Goal: Communication & Community: Answer question/provide support

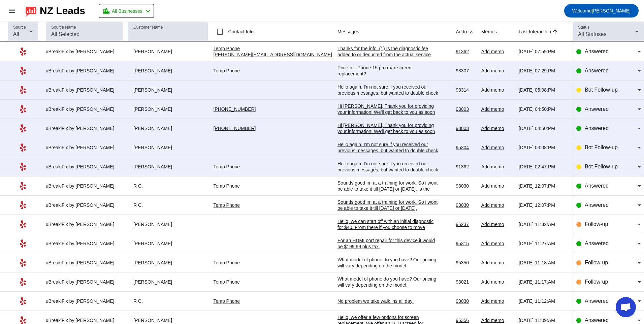
scroll to position [139, 0]
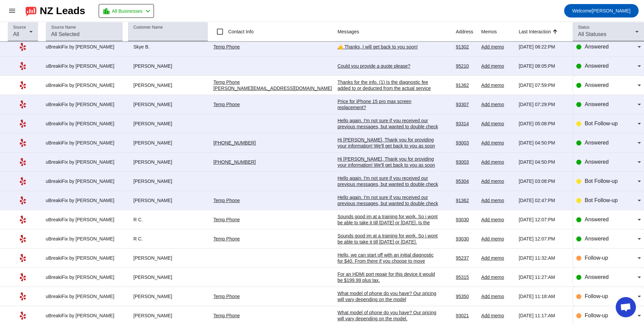
click at [338, 201] on div "Hello again. I'm not sure if you received our previous messages, but wanted to …" at bounding box center [388, 203] width 101 height 18
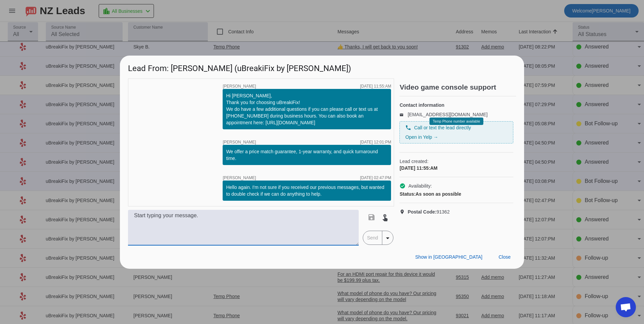
click at [322, 220] on textarea at bounding box center [243, 228] width 231 height 36
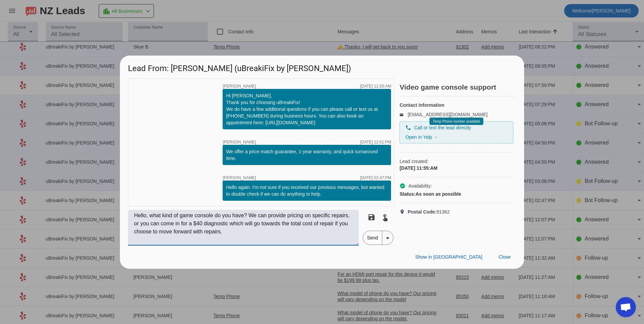
type textarea "Hello, what kind of game console do you have? We can provide pricing on specifi…"
click at [367, 236] on span "Send" at bounding box center [372, 237] width 19 height 13
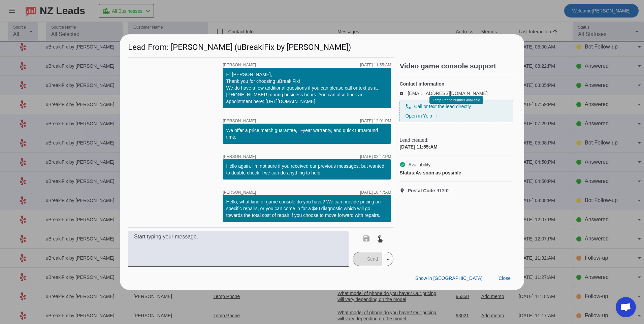
scroll to position [0, 0]
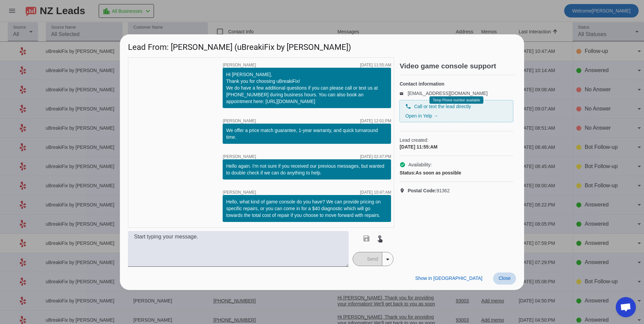
click at [502, 275] on span at bounding box center [504, 279] width 23 height 12
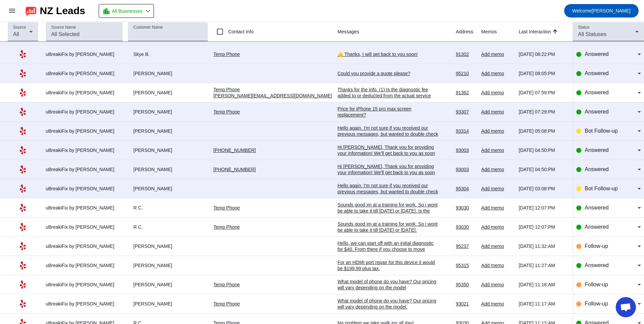
scroll to position [130, 0]
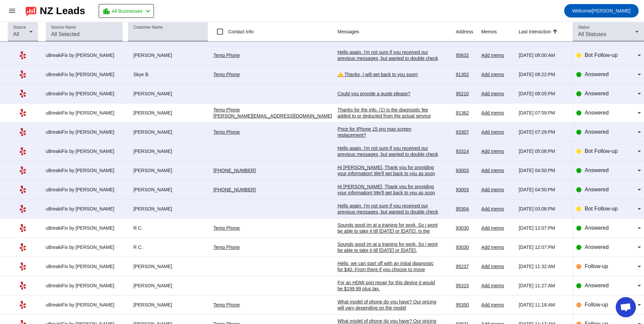
click at [338, 206] on div "Hello again. I'm not sure if you received our previous messages, but wanted to …" at bounding box center [388, 212] width 101 height 18
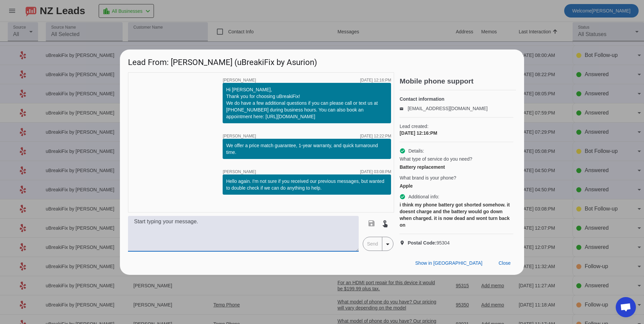
click at [298, 239] on textarea at bounding box center [243, 234] width 231 height 36
type textarea "What model of iphone do you have? Our pricing will vary depending on the model"
click at [376, 251] on span "Send" at bounding box center [372, 243] width 19 height 13
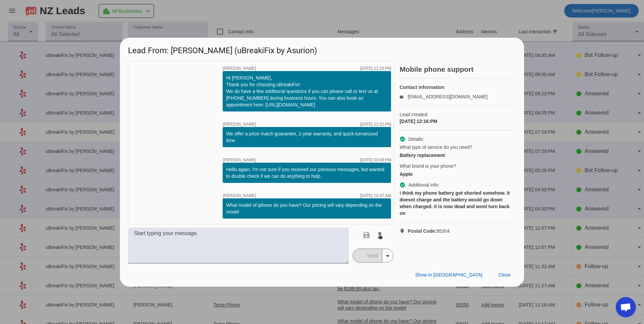
scroll to position [0, 0]
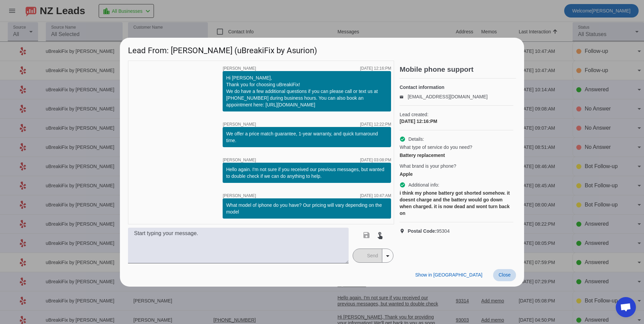
click at [505, 275] on span "Close" at bounding box center [505, 274] width 12 height 5
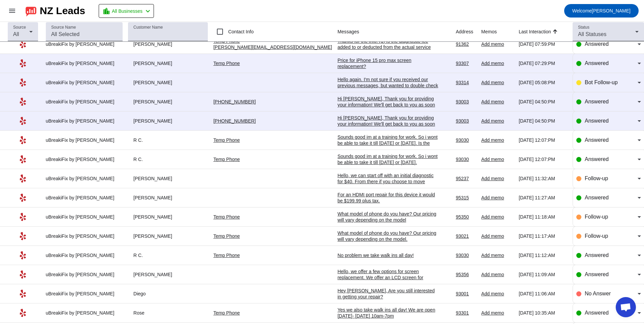
scroll to position [101, 0]
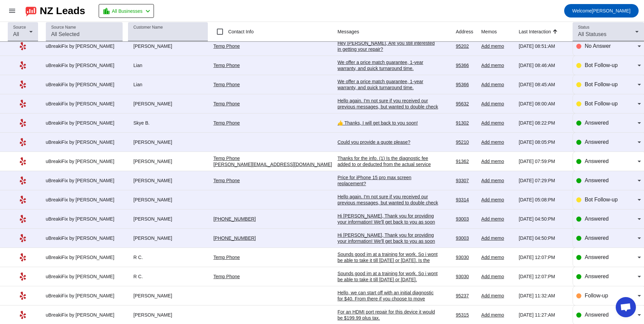
click at [349, 239] on div "Hi [PERSON_NAME], Thank you for providing your information! We'll get back to y…" at bounding box center [388, 241] width 101 height 18
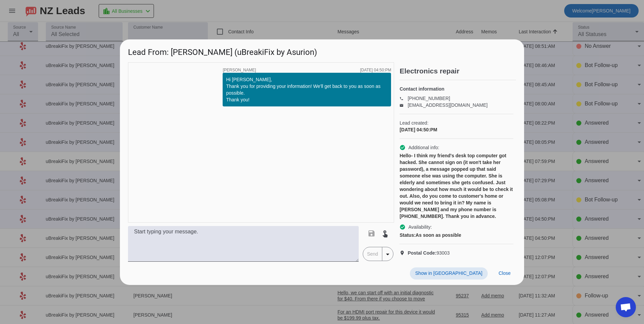
scroll to position [0, 0]
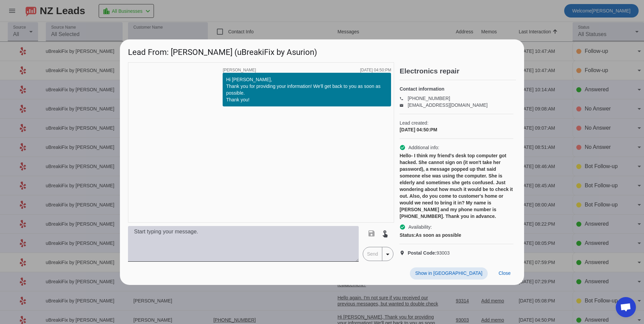
click at [307, 240] on textarea at bounding box center [243, 244] width 231 height 36
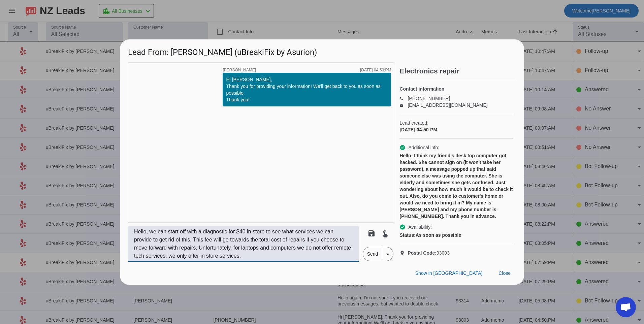
type textarea "Hello, we can start off with a diagnostic for $40 in store to see what services…"
click at [373, 261] on span "Send" at bounding box center [372, 253] width 19 height 13
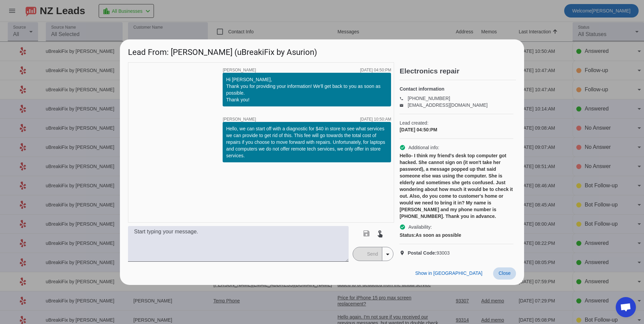
click at [500, 280] on span at bounding box center [504, 274] width 23 height 12
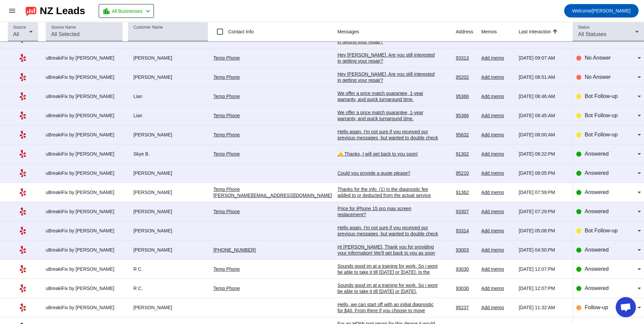
scroll to position [135, 0]
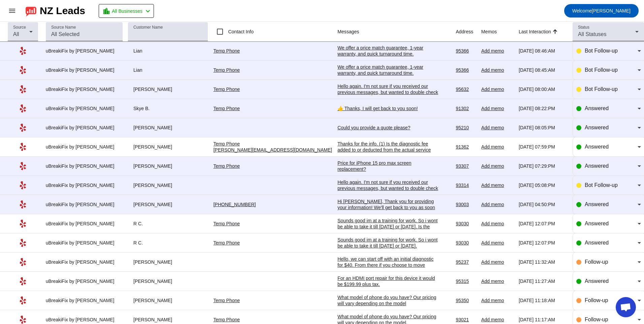
click at [338, 207] on div "Hi [PERSON_NAME], Thank you for providing your information! We'll get back to y…" at bounding box center [388, 207] width 101 height 18
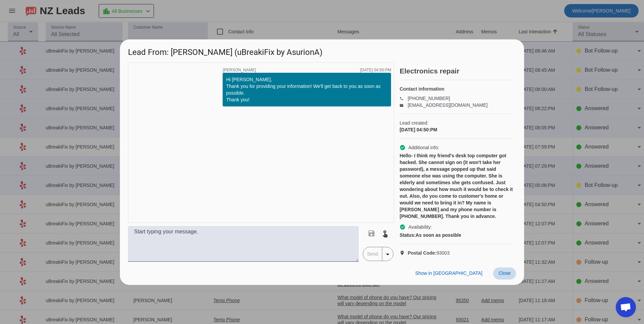
click at [500, 274] on span at bounding box center [504, 274] width 23 height 12
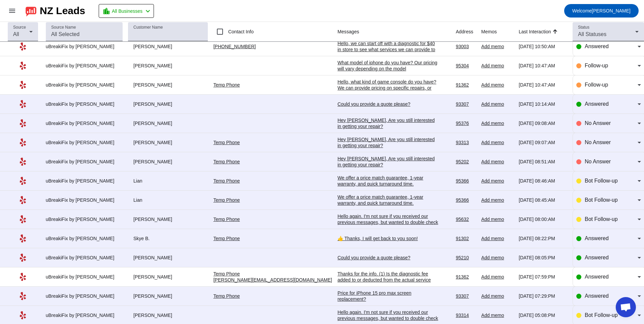
scroll to position [0, 0]
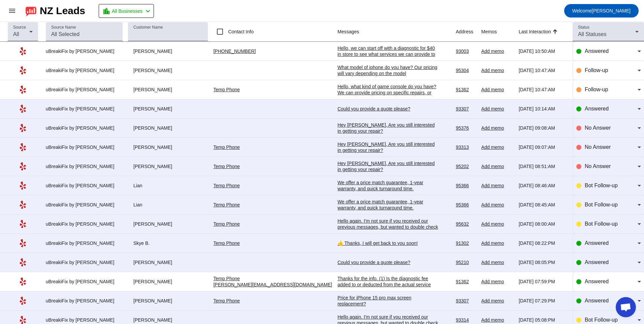
click at [338, 47] on div "Hello, we can start off with a diagnostic for $40 in store to see what services…" at bounding box center [388, 66] width 101 height 42
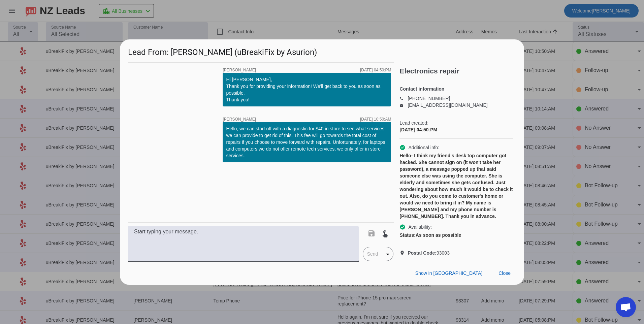
drag, startPoint x: 228, startPoint y: 120, endPoint x: 266, endPoint y: 156, distance: 51.7
click at [266, 156] on div "Hello, we can start off with a diagnostic for $40 in store to see what services…" at bounding box center [307, 142] width 168 height 40
copy div "Hello, we can start off with a diagnostic for $40 in store to see what services…"
click at [509, 276] on span "Close" at bounding box center [505, 273] width 12 height 5
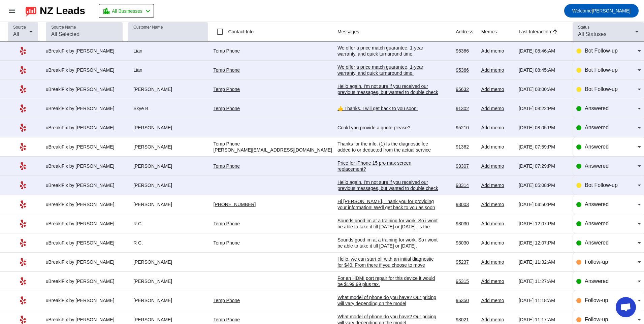
scroll to position [168, 0]
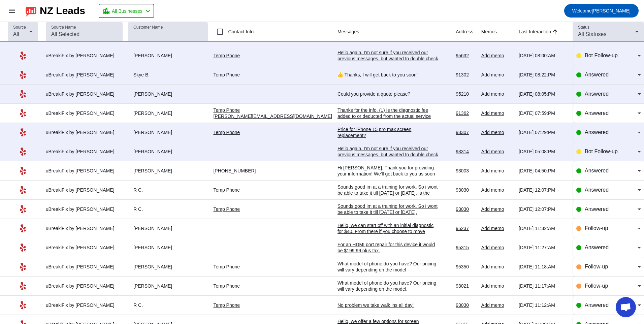
click at [338, 171] on div "Hi [PERSON_NAME], Thank you for providing your information! We'll get back to y…" at bounding box center [388, 174] width 101 height 18
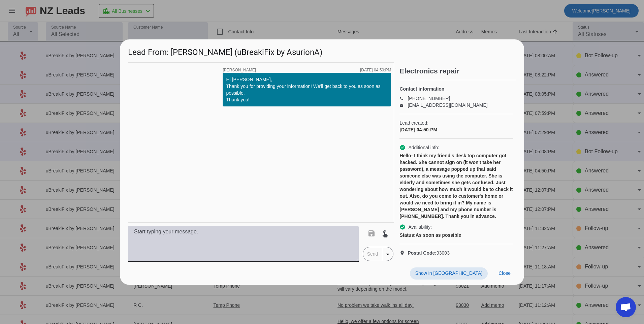
click at [218, 251] on textarea at bounding box center [243, 244] width 231 height 36
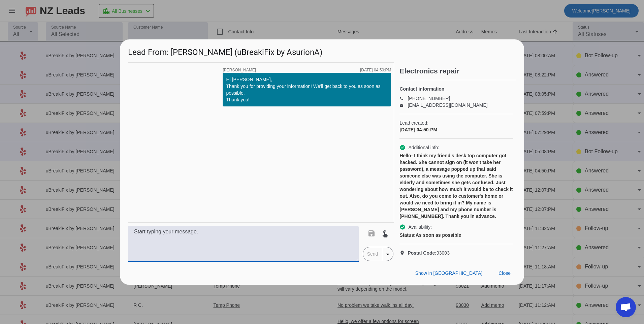
paste textarea "Hello, we can start off with a diagnostic for $40 in store to see what services…"
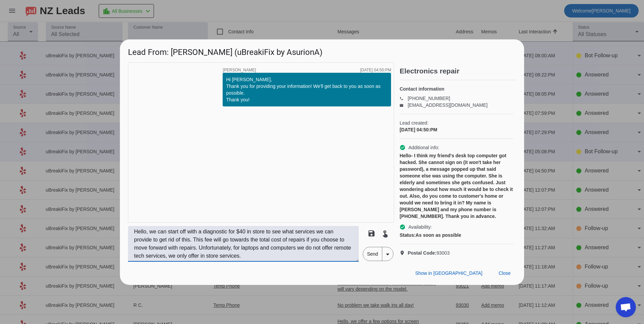
type textarea "Hello, we can start off with a diagnostic for $40 in store to see what services…"
click at [374, 261] on span "Send" at bounding box center [372, 253] width 19 height 13
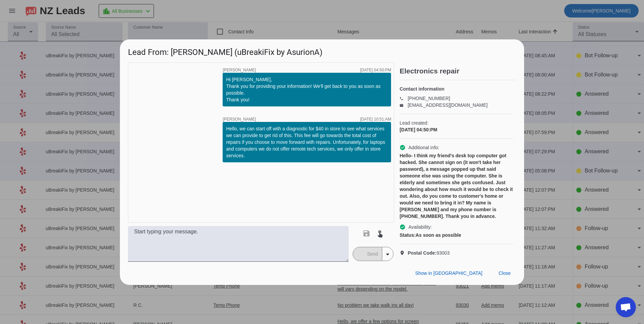
scroll to position [0, 0]
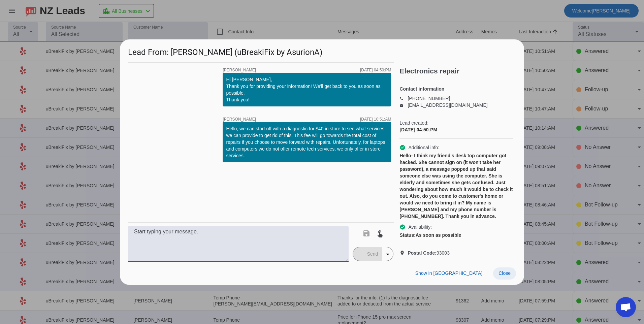
click at [498, 277] on span at bounding box center [504, 274] width 23 height 12
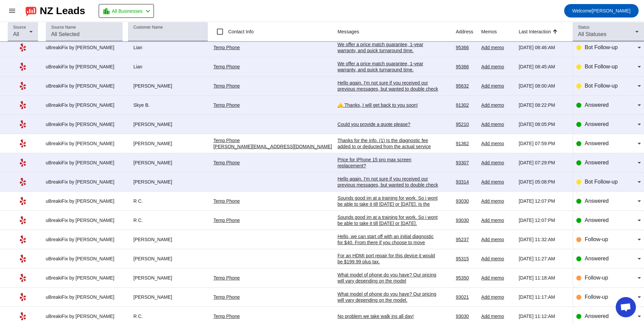
scroll to position [168, 0]
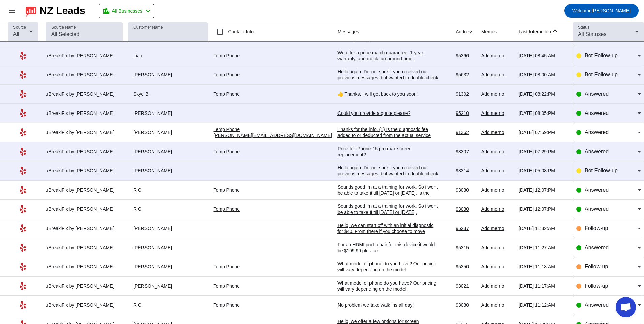
click at [338, 181] on td "Sounds good im at a training for work. So i wont be able to take it till [DATE]…" at bounding box center [397, 190] width 118 height 19
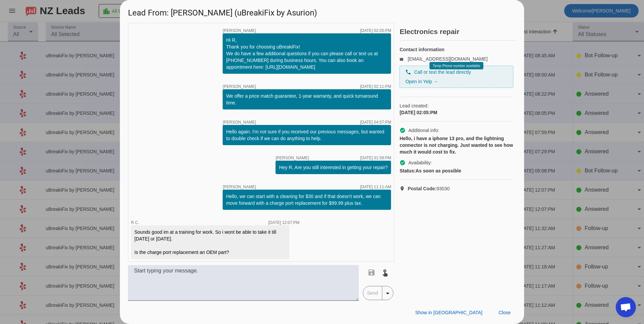
scroll to position [3, 0]
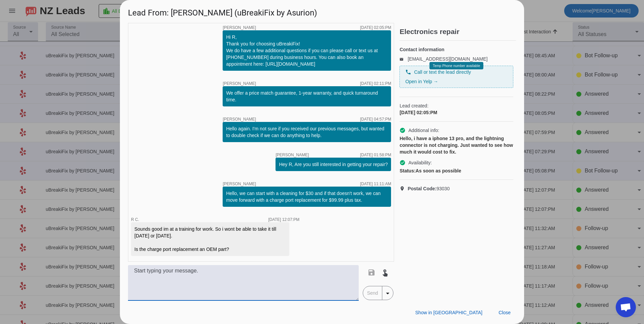
click at [316, 282] on textarea at bounding box center [243, 283] width 231 height 36
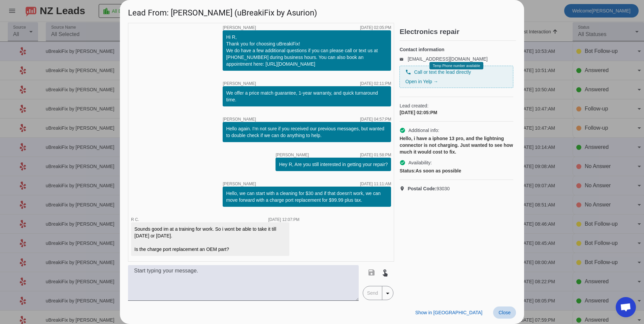
click at [505, 316] on span at bounding box center [504, 313] width 23 height 12
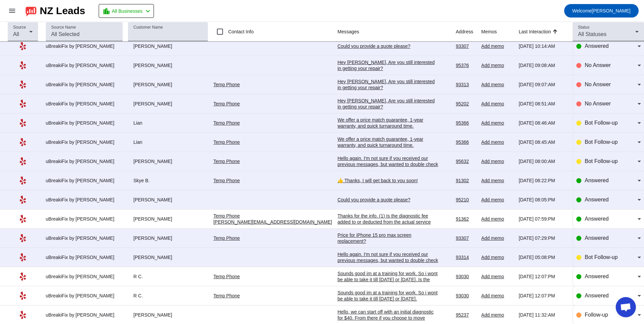
scroll to position [135, 0]
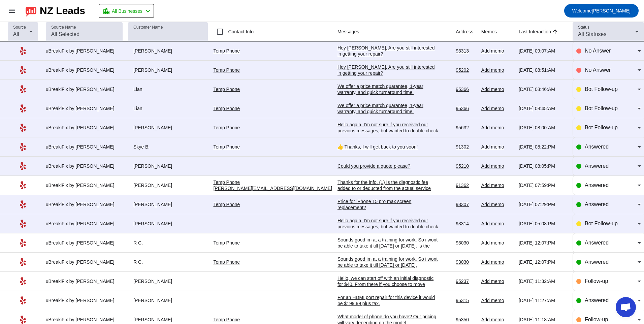
click at [338, 220] on div "Hello again. I'm not sure if you received our previous messages, but wanted to …" at bounding box center [388, 227] width 101 height 18
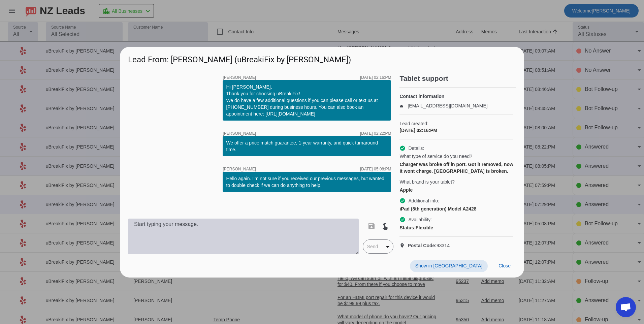
click at [305, 231] on textarea at bounding box center [243, 237] width 231 height 36
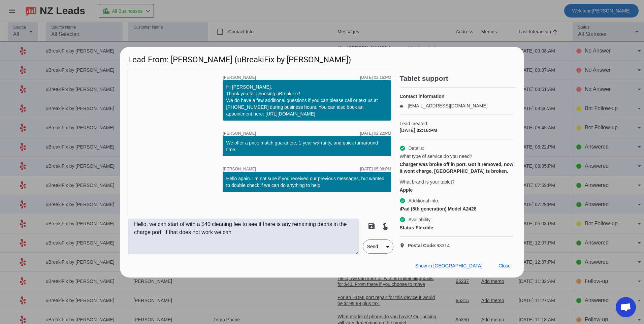
scroll to position [0, 0]
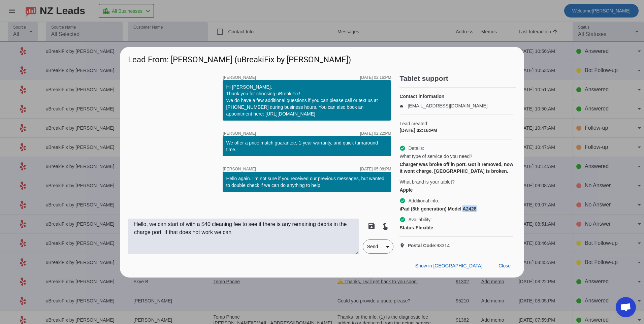
drag, startPoint x: 463, startPoint y: 209, endPoint x: 483, endPoint y: 206, distance: 20.1
click at [483, 206] on div "check_circle Additional info: iPad (8th generation) Model A2428" at bounding box center [457, 204] width 114 height 15
copy div "A2428"
click at [293, 240] on textarea "Hello, we can start of with a $40 cleaning fee to see if there is any remaining…" at bounding box center [243, 237] width 231 height 36
type textarea "Hello, we can start of with a $40 cleaning fee to see if there is any remaining…"
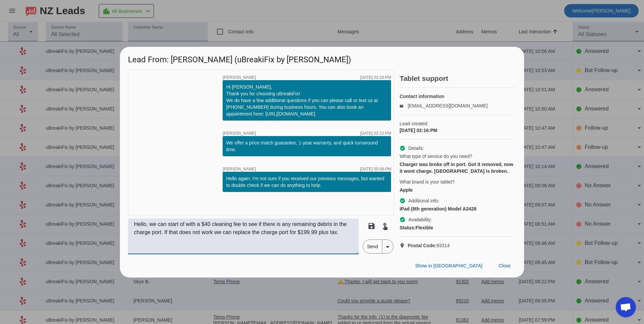
click at [367, 251] on span "Send" at bounding box center [372, 246] width 19 height 13
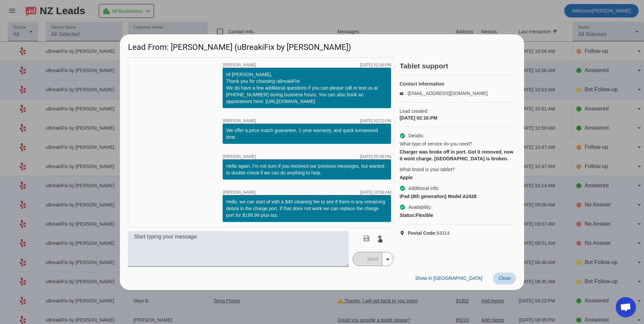
click at [509, 276] on span "Close" at bounding box center [505, 278] width 12 height 5
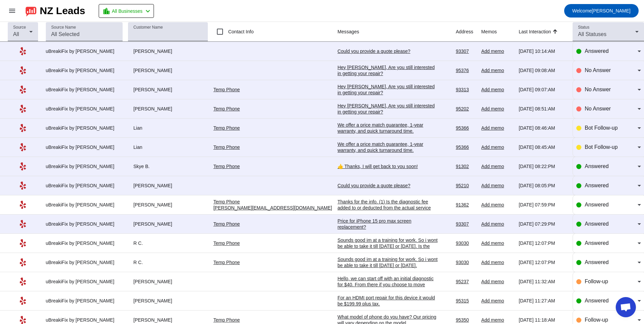
scroll to position [135, 0]
click at [342, 221] on div "Price for iPhone 15 pro max screen replacement?" at bounding box center [388, 224] width 101 height 12
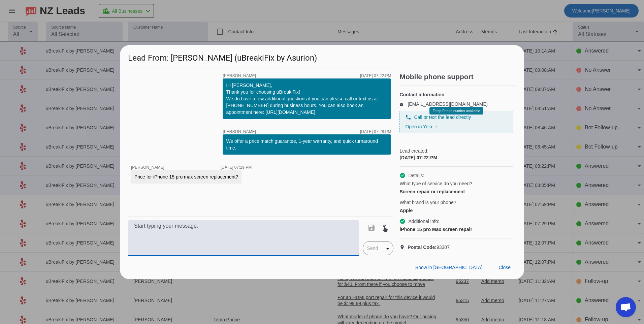
click at [145, 243] on textarea at bounding box center [243, 238] width 231 height 36
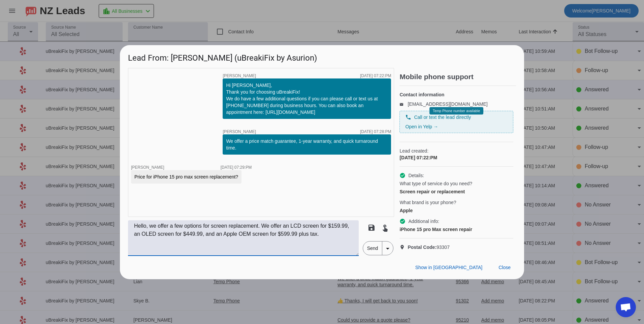
type textarea "Hello, we offer a few options for screen replacement. We offer an LCD screen fo…"
click at [377, 254] on span "Send" at bounding box center [372, 248] width 19 height 13
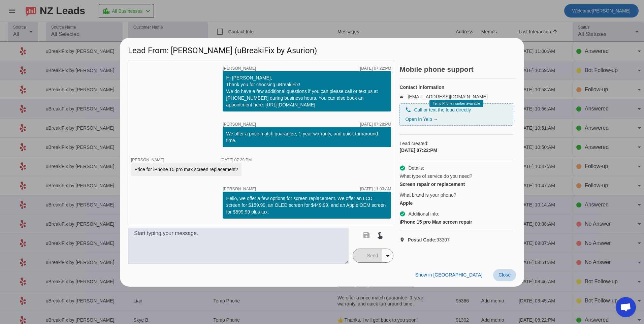
click at [501, 276] on span "Close" at bounding box center [505, 274] width 12 height 5
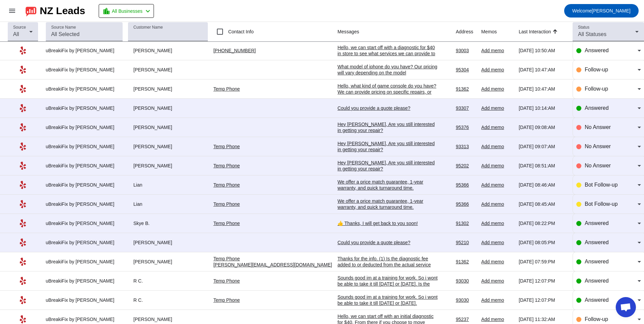
scroll to position [101, 0]
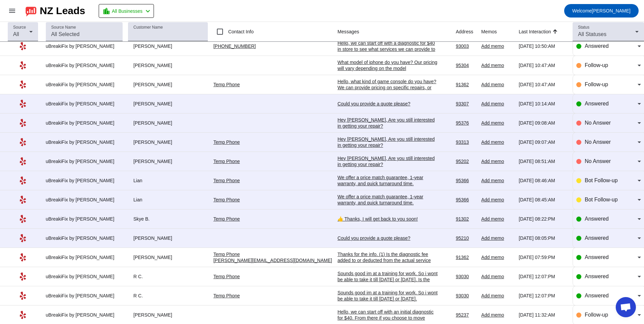
click at [338, 193] on td "We offer a price match guarantee, 1-year warranty, and quick turnaround time.​ …" at bounding box center [397, 199] width 118 height 19
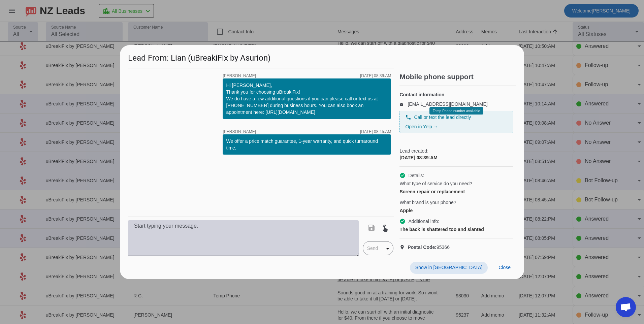
click at [308, 241] on textarea at bounding box center [243, 238] width 231 height 36
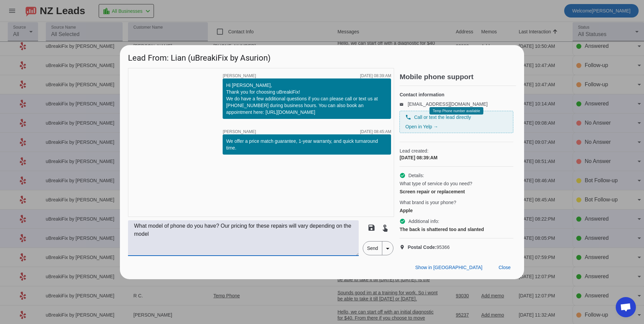
type textarea "What model of phone do you have? Our pricing for these repairs will vary depend…"
click at [371, 255] on span "Send" at bounding box center [372, 248] width 19 height 13
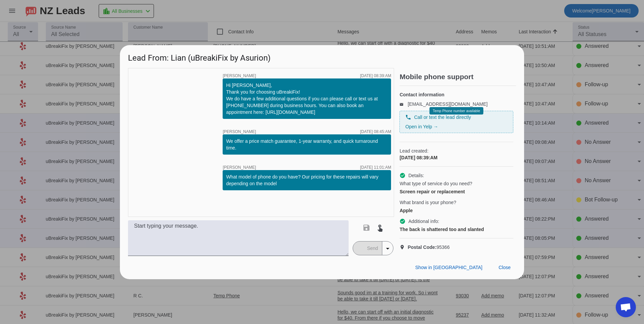
scroll to position [0, 0]
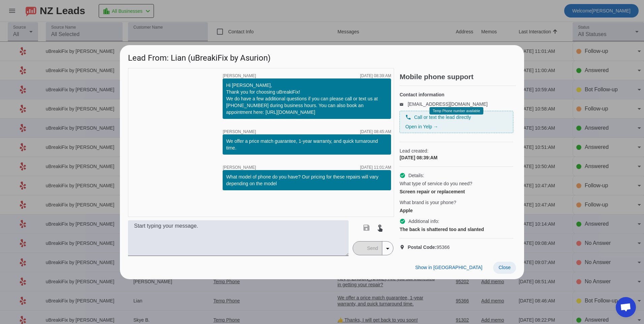
click at [515, 274] on span at bounding box center [504, 268] width 23 height 12
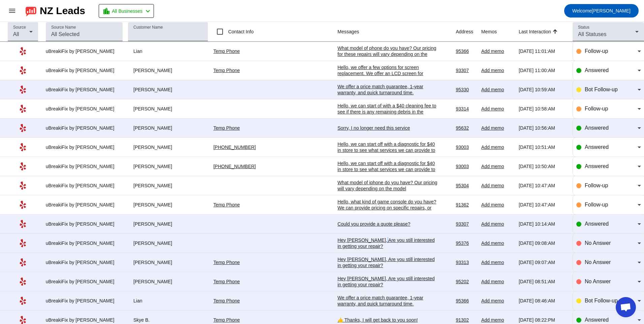
click at [343, 243] on div "Hey [PERSON_NAME], Are you still interested in getting your repair?​" at bounding box center [388, 243] width 101 height 12
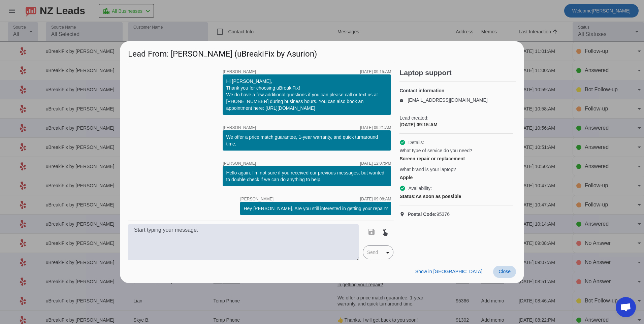
click at [501, 277] on span at bounding box center [504, 272] width 23 height 12
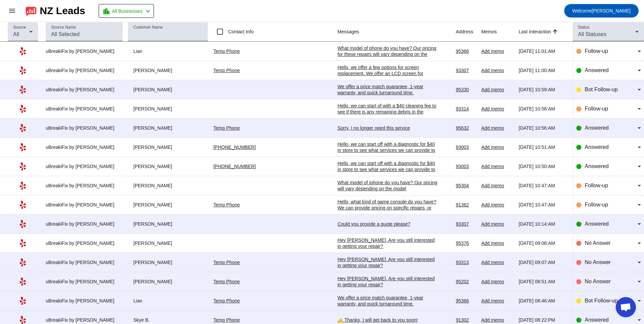
click at [346, 46] on div "What model of phone do you have? Our pricing for these repairs will vary depend…" at bounding box center [388, 54] width 101 height 18
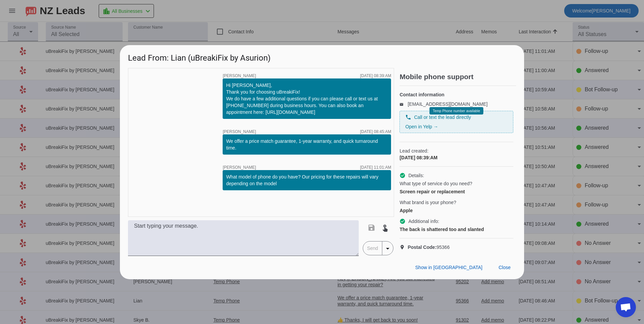
drag, startPoint x: 227, startPoint y: 170, endPoint x: 283, endPoint y: 183, distance: 58.0
click at [283, 183] on div "What model of phone do you have? Our pricing for these repairs will vary depend…" at bounding box center [307, 180] width 168 height 20
copy div "What model of phone do you have? Our pricing for these repairs will vary depend…"
click at [508, 270] on span "Close" at bounding box center [505, 267] width 12 height 5
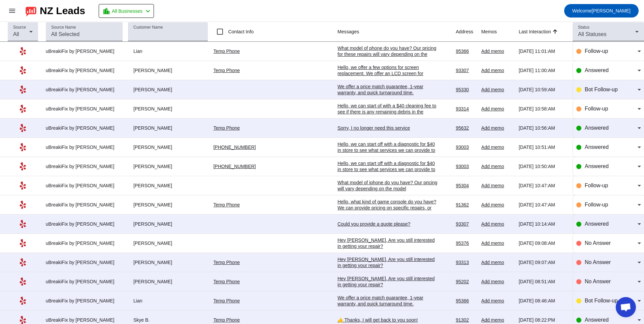
click at [352, 239] on div "Hey [PERSON_NAME], Are you still interested in getting your repair?​" at bounding box center [388, 243] width 101 height 12
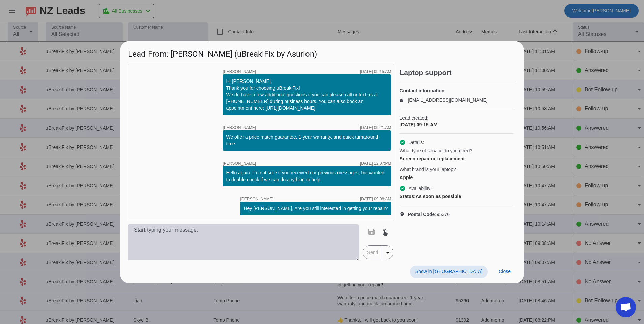
click at [237, 242] on textarea at bounding box center [243, 242] width 231 height 36
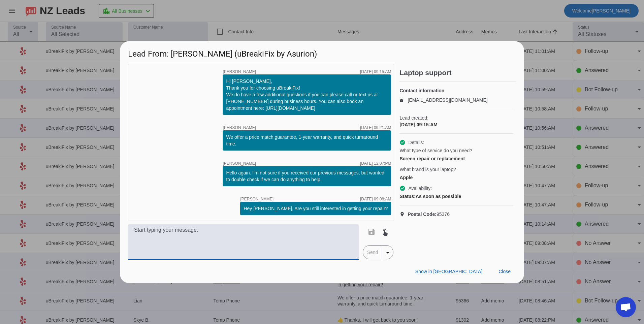
paste textarea "What model of phone do you have? Our pricing for these repairs will vary depend…"
click at [186, 229] on textarea "What model of phone do you have? Our pricing for these repairs will vary depend…" at bounding box center [243, 242] width 231 height 36
type textarea "What model of phon do you have? Our pricing for these repairs will vary dependi…"
drag, startPoint x: 187, startPoint y: 238, endPoint x: 84, endPoint y: 217, distance: 105.5
click at [84, 217] on div "Lead From: [PERSON_NAME] (uBreakiFix by Asurion) timer close [PERSON_NAME] [DAT…" at bounding box center [322, 162] width 644 height 324
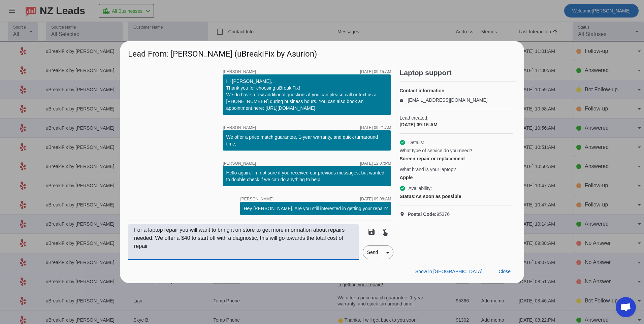
click at [230, 239] on textarea "For a laptop repair you will want to bring it on store to get more information …" at bounding box center [243, 242] width 231 height 36
click at [342, 242] on textarea "For a laptop repair you will want to bring it on store to get more information …" at bounding box center [243, 242] width 231 height 36
type textarea "For a laptop repair you will want to bring it on store to get more information …"
click at [371, 251] on span "Send" at bounding box center [372, 252] width 19 height 13
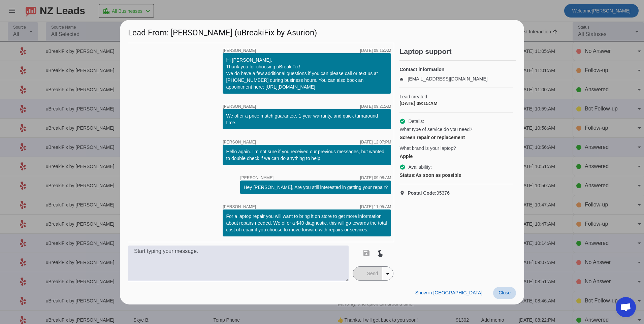
click at [505, 293] on span "Close" at bounding box center [505, 292] width 12 height 5
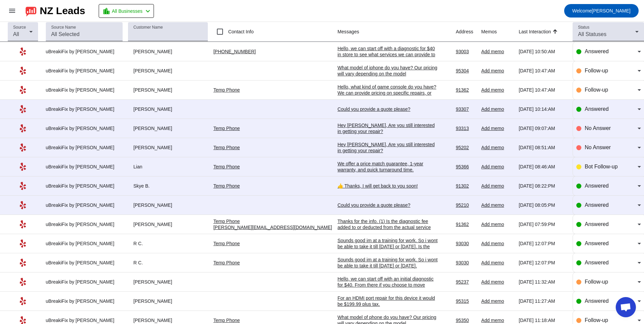
scroll to position [135, 0]
click at [338, 147] on div "Hey [PERSON_NAME], Are you still interested in getting your repair?​" at bounding box center [388, 147] width 101 height 12
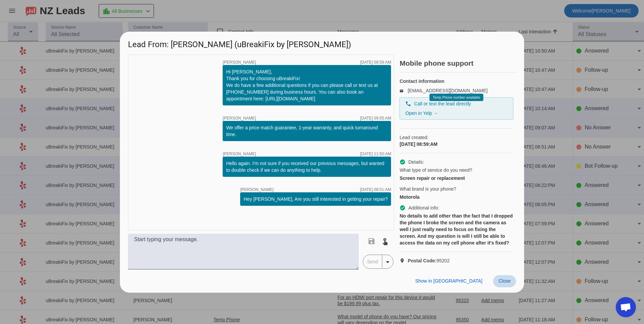
click at [503, 284] on span "Close" at bounding box center [505, 280] width 12 height 5
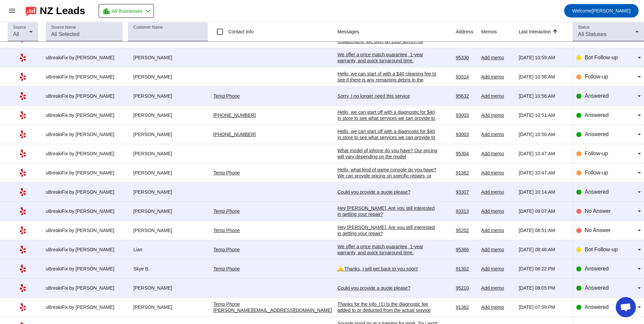
scroll to position [0, 0]
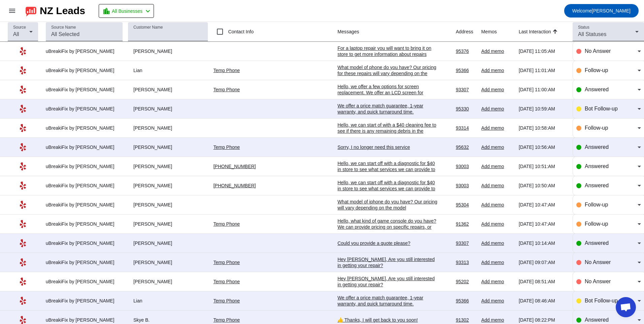
click at [338, 256] on td "Hey [PERSON_NAME], Are you still interested in getting your repair?​ [DATE] 09:…" at bounding box center [397, 262] width 118 height 19
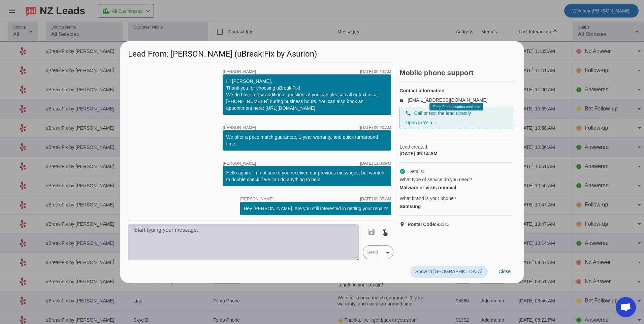
click at [315, 246] on textarea at bounding box center [243, 242] width 231 height 36
click at [311, 246] on textarea at bounding box center [243, 242] width 231 height 36
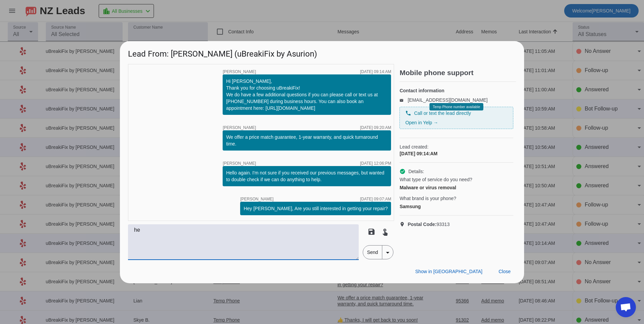
type textarea "h"
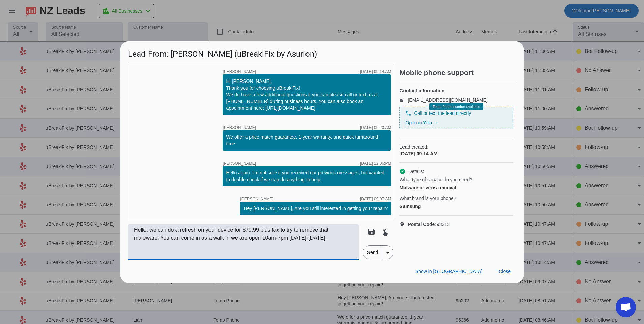
type textarea "Hello, we can do a refresh on your device for $79.99 plus tax to try to remove …"
click at [376, 256] on span "Send" at bounding box center [372, 252] width 19 height 13
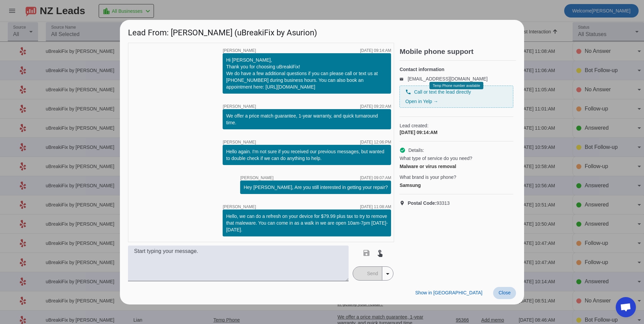
click at [508, 291] on span "Close" at bounding box center [505, 292] width 12 height 5
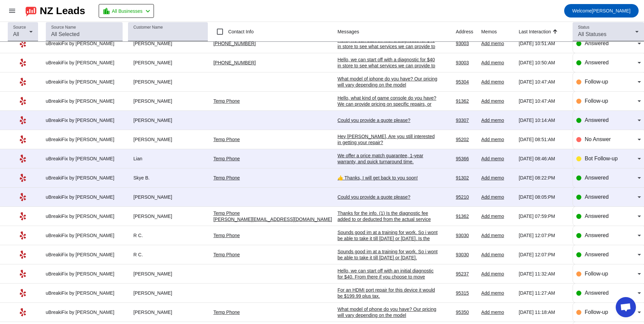
scroll to position [168, 0]
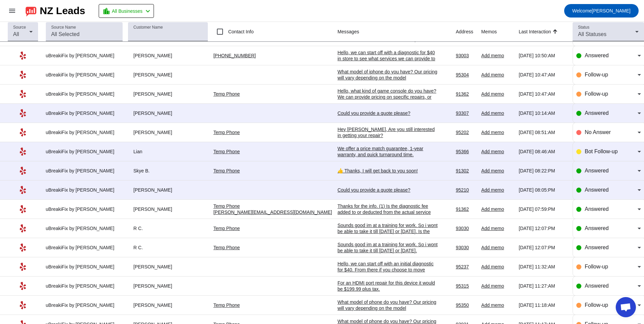
click at [338, 172] on div "👍 Thanks, I will get back to you soon!" at bounding box center [388, 171] width 101 height 6
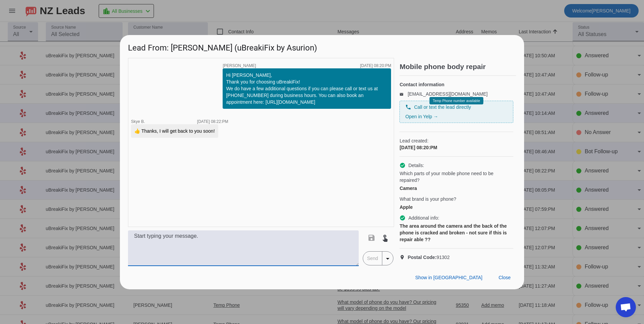
click at [316, 253] on textarea at bounding box center [243, 248] width 231 height 36
type textarea "Hello, we can repair this! we will just need more model information to give you…"
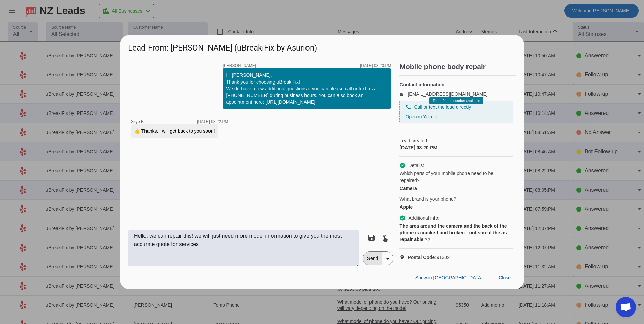
click at [369, 265] on span "Send" at bounding box center [372, 258] width 19 height 13
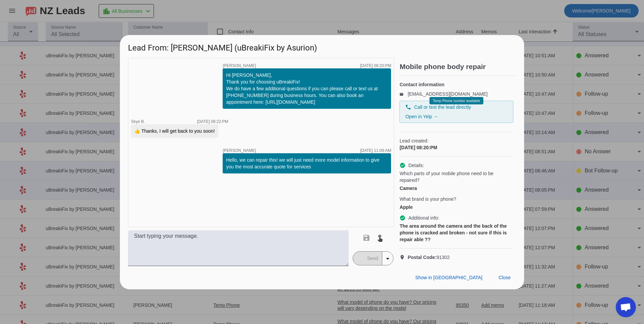
scroll to position [0, 0]
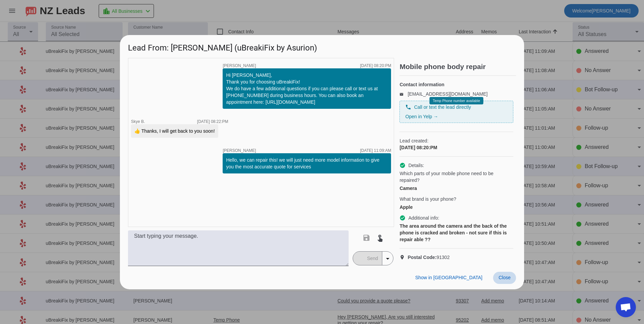
click at [502, 284] on span at bounding box center [504, 278] width 23 height 12
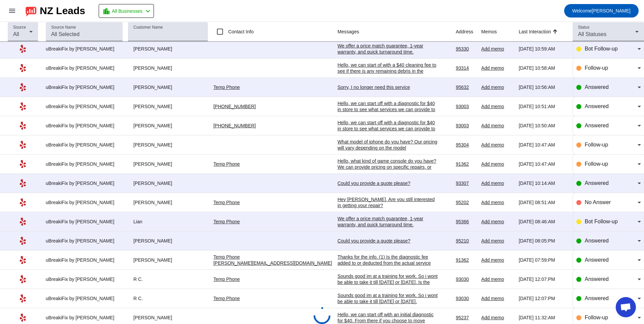
scroll to position [67, 0]
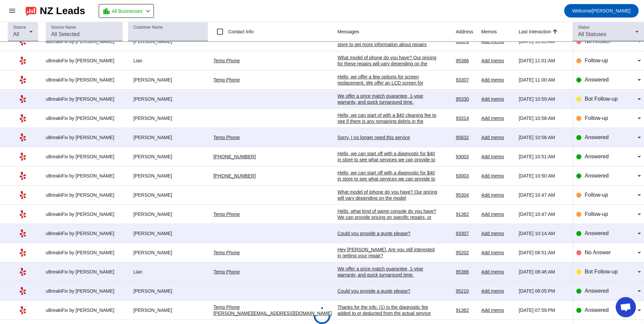
click at [338, 290] on div "Could you provide a quote please?" at bounding box center [388, 291] width 101 height 6
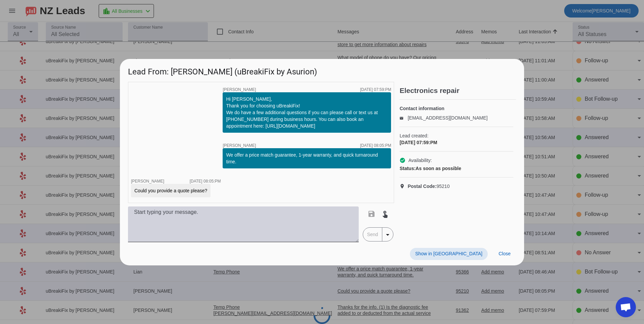
click at [230, 230] on textarea at bounding box center [243, 225] width 231 height 36
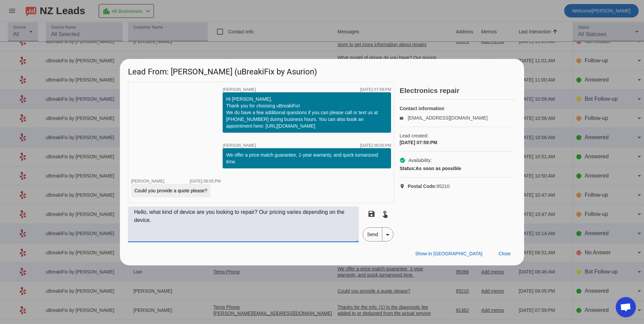
type textarea "Hello, what kind of device are you looking to repair? Our pricing varies depend…"
click at [370, 238] on span "Send" at bounding box center [372, 234] width 19 height 13
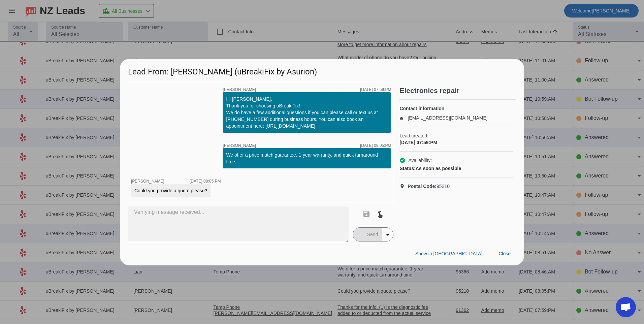
scroll to position [0, 0]
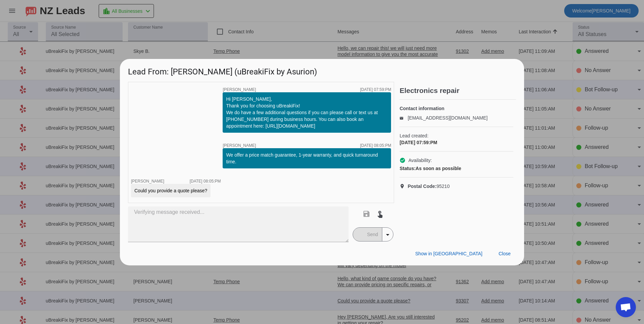
click at [386, 240] on span "arrow_drop_down" at bounding box center [387, 234] width 11 height 13
click at [343, 248] on div at bounding box center [322, 162] width 644 height 324
click at [342, 247] on div "Show in Yelp Close" at bounding box center [322, 253] width 404 height 23
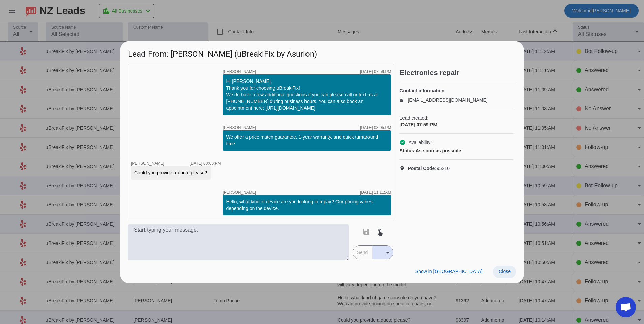
click at [510, 273] on span "Close" at bounding box center [505, 271] width 12 height 5
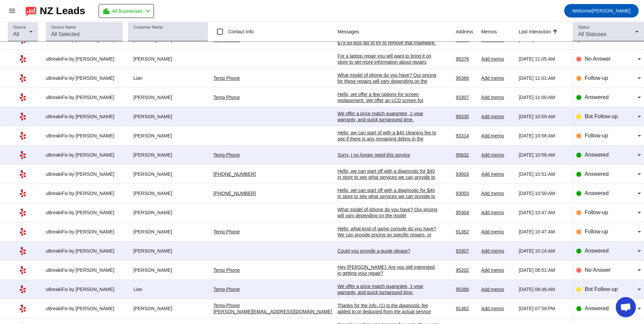
scroll to position [101, 0]
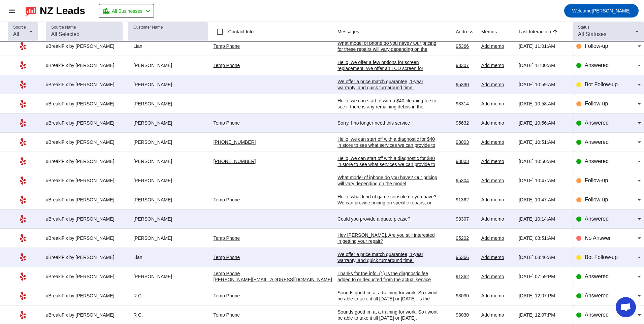
click at [338, 215] on td "Could you provide a quote please? [DATE] 10:14:AM" at bounding box center [397, 219] width 118 height 19
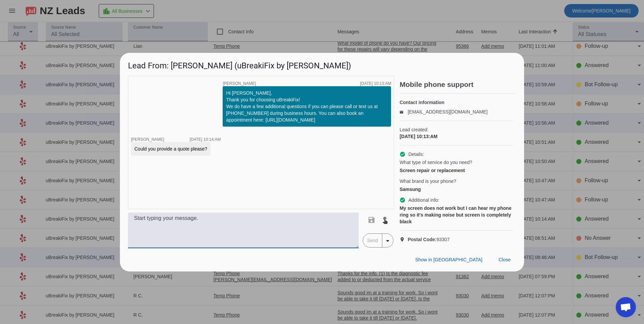
click at [279, 223] on textarea at bounding box center [243, 231] width 231 height 36
type textarea "What model of phone do you have? Our pricing will vary depending on the model"
click at [374, 243] on span "Send" at bounding box center [372, 240] width 19 height 13
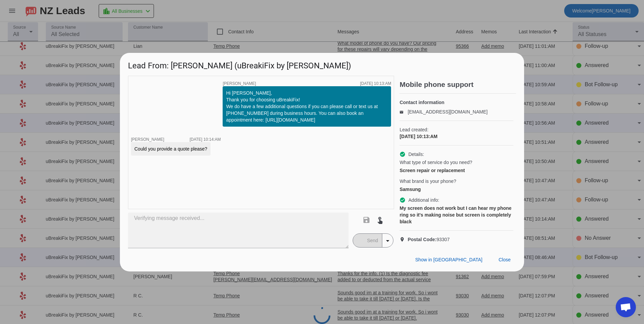
scroll to position [0, 0]
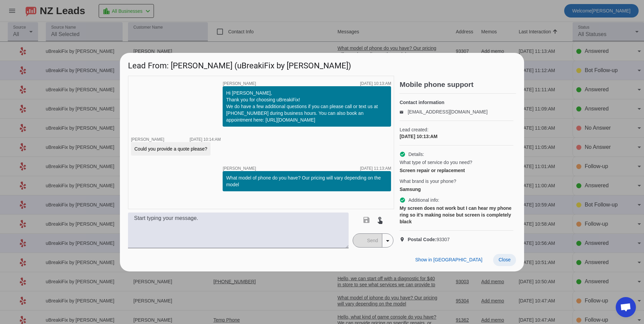
click at [508, 262] on span "Close" at bounding box center [505, 259] width 12 height 5
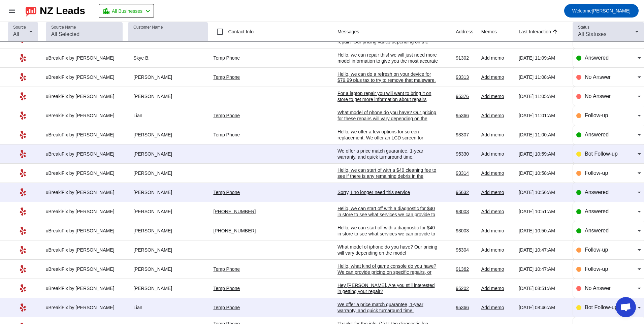
scroll to position [29, 0]
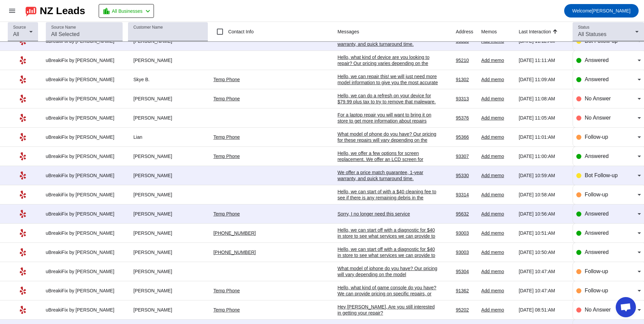
click at [345, 209] on td "Sorry, I no longer need this service [DATE] 10:56:AM" at bounding box center [397, 214] width 118 height 19
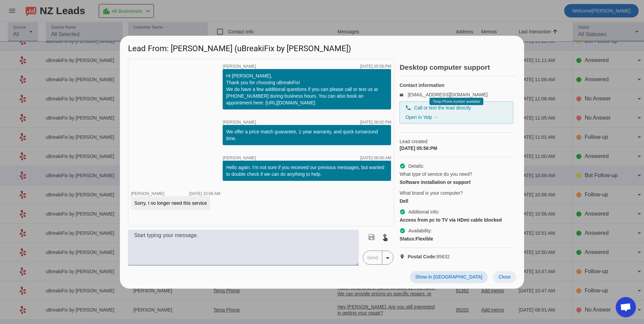
click at [507, 280] on span "Close" at bounding box center [505, 276] width 12 height 5
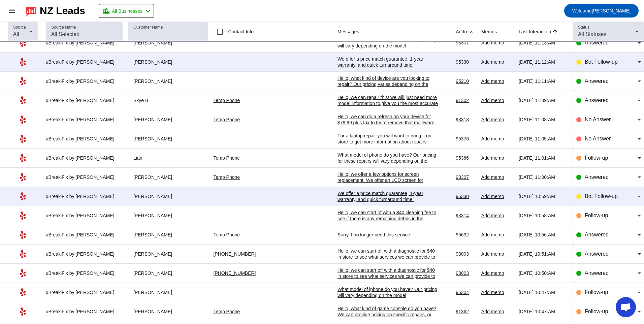
scroll to position [0, 0]
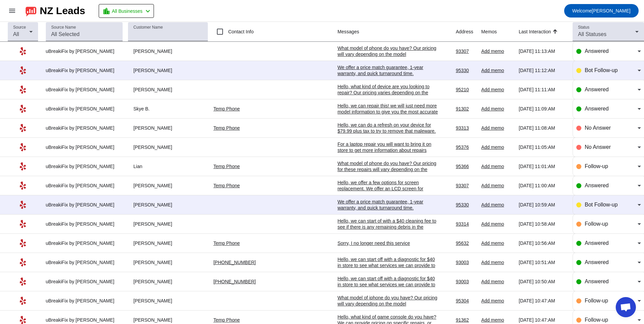
click at [340, 77] on td "We offer a price match guarantee, 1-year warranty, and quick turnaround time.​ …" at bounding box center [397, 70] width 118 height 19
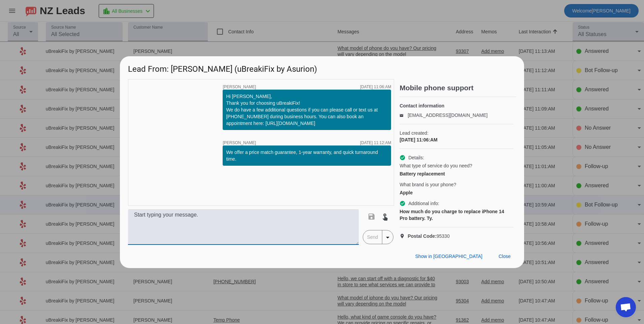
click at [230, 233] on textarea at bounding box center [243, 227] width 231 height 36
type textarea "For a 14 pro battery that would be $139.99 plus tax for repair."
click at [372, 244] on span "Send" at bounding box center [372, 236] width 19 height 13
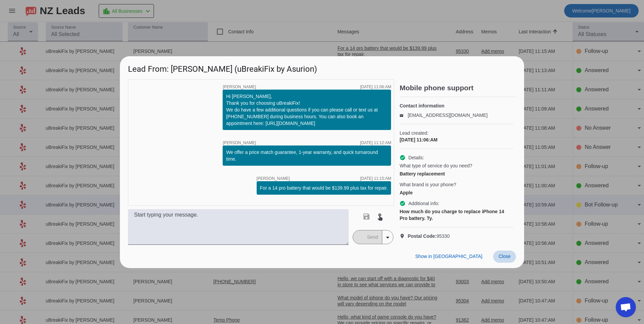
click at [502, 263] on span at bounding box center [504, 257] width 23 height 12
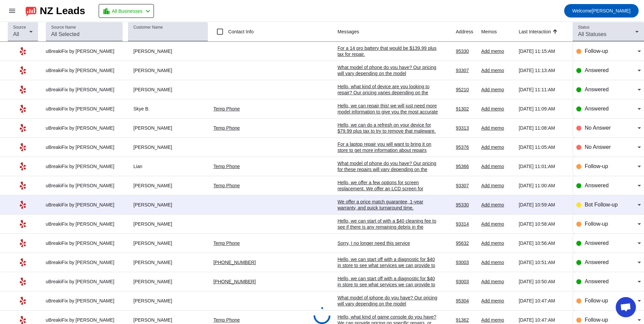
click at [350, 209] on div "We offer a price match guarantee, 1-year warranty, and quick turnaround time.​" at bounding box center [388, 205] width 101 height 12
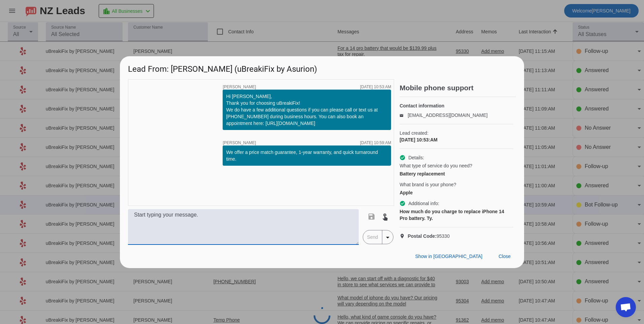
click at [339, 237] on textarea at bounding box center [243, 227] width 231 height 36
click at [234, 163] on div "timer close [PERSON_NAME] [DATE] 10:53:AM Hi [PERSON_NAME], Thank you for choos…" at bounding box center [261, 142] width 266 height 127
click at [214, 225] on textarea at bounding box center [243, 227] width 231 height 36
click at [230, 231] on textarea at bounding box center [243, 227] width 231 height 36
type textarea "Hello, for this model that would be $139.99 plus tax."
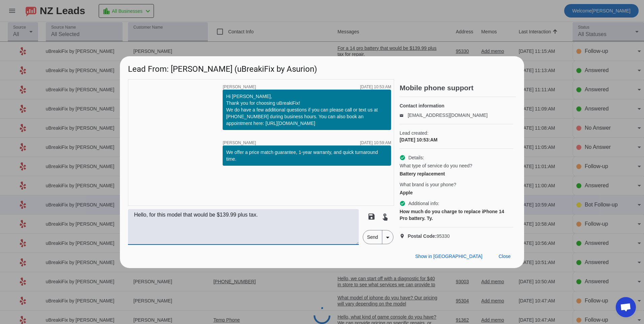
click at [372, 244] on span "Send" at bounding box center [372, 236] width 19 height 13
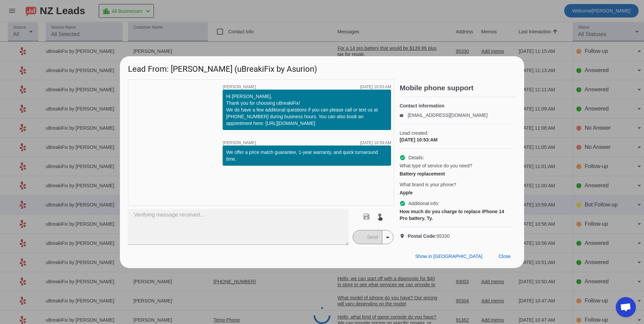
click at [305, 161] on div "timer close [PERSON_NAME] [DATE] 10:53:AM Hi [PERSON_NAME], Thank you for choos…" at bounding box center [261, 142] width 266 height 127
click at [510, 259] on span "Close" at bounding box center [505, 256] width 12 height 5
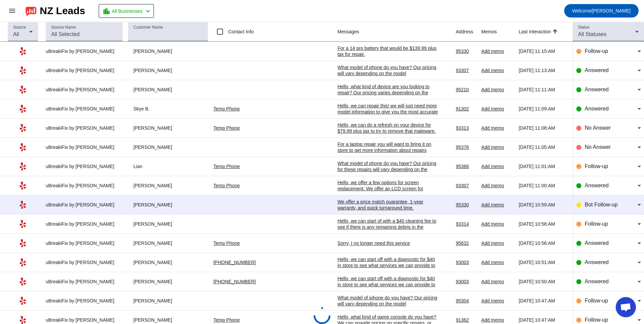
click at [338, 200] on div "We offer a price match guarantee, 1-year warranty, and quick turnaround time.​" at bounding box center [388, 205] width 101 height 12
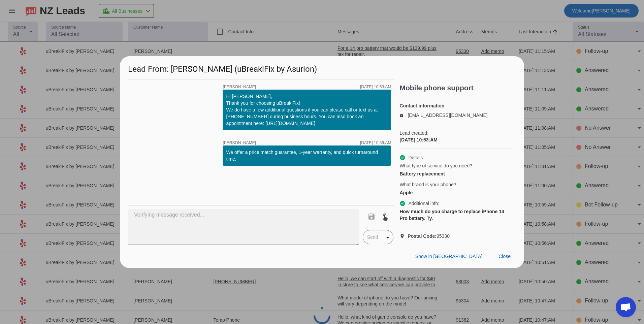
click at [255, 177] on div "timer close [PERSON_NAME] [DATE] 10:53:AM Hi [PERSON_NAME], Thank you for choos…" at bounding box center [261, 142] width 266 height 127
click at [510, 263] on span at bounding box center [504, 257] width 23 height 12
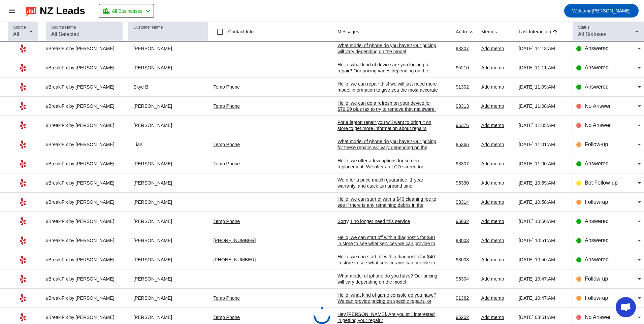
scroll to position [34, 0]
